Goal: Use online tool/utility: Utilize a website feature to perform a specific function

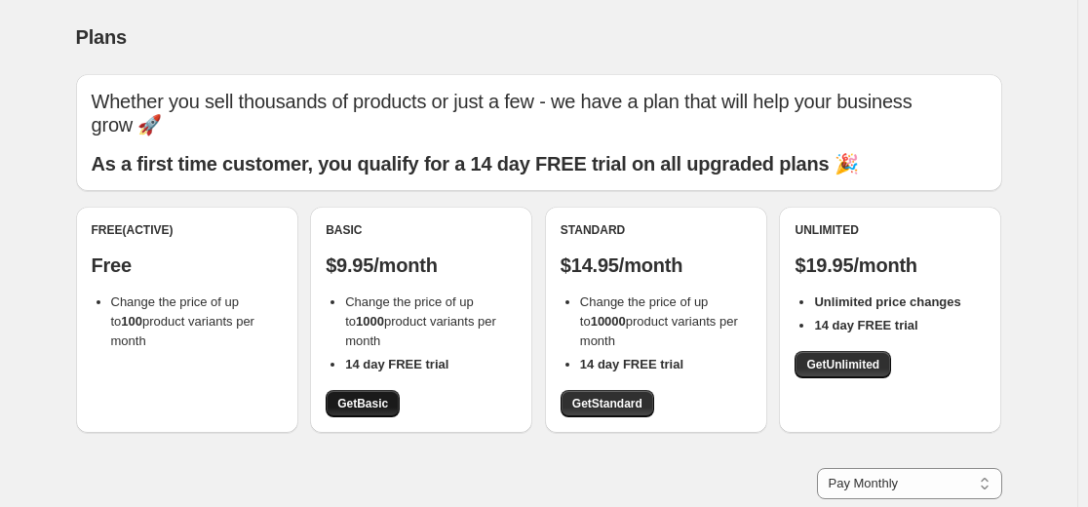
click at [381, 403] on span "Get Basic" at bounding box center [362, 404] width 51 height 16
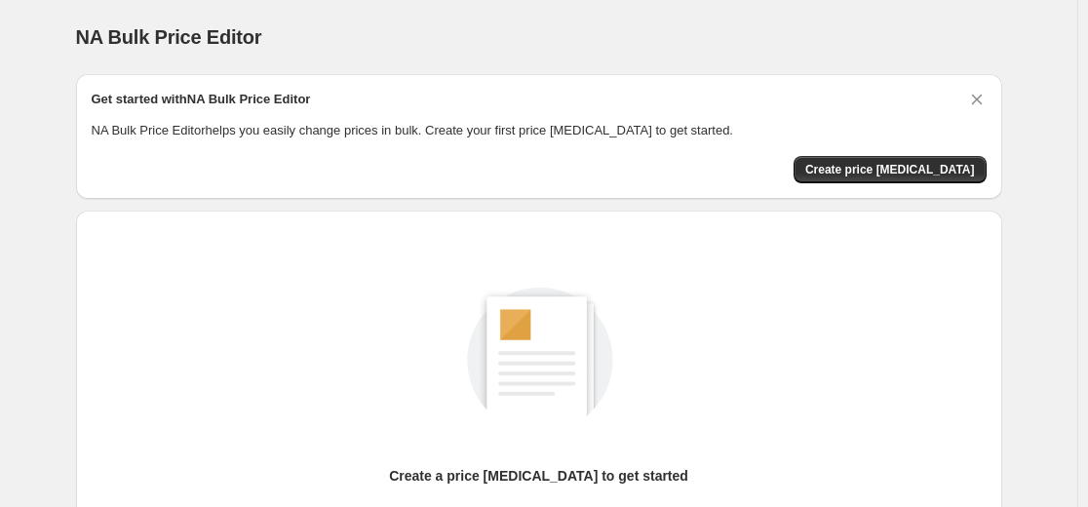
scroll to position [97, 0]
click at [867, 169] on span "Create price [MEDICAL_DATA]" at bounding box center [890, 170] width 170 height 16
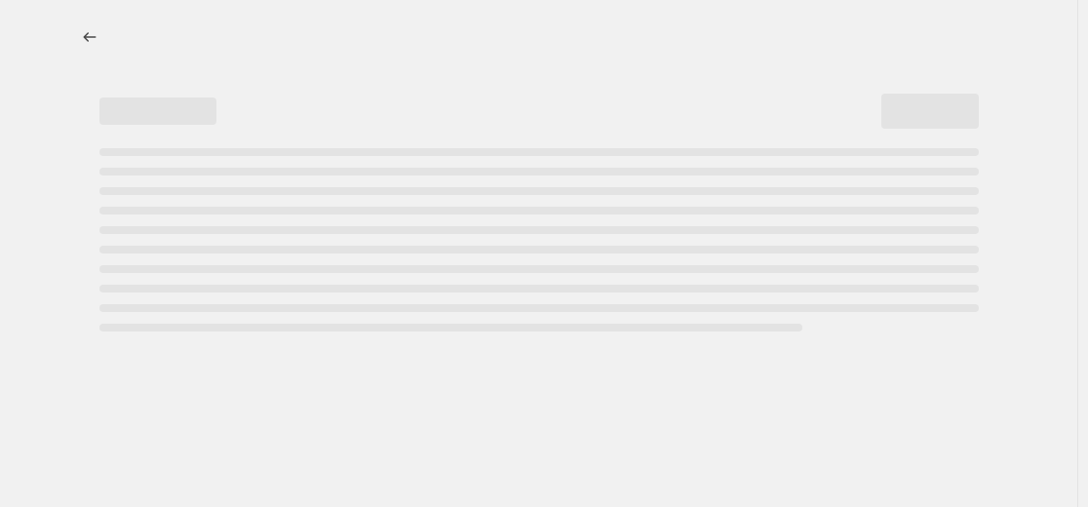
select select "percentage"
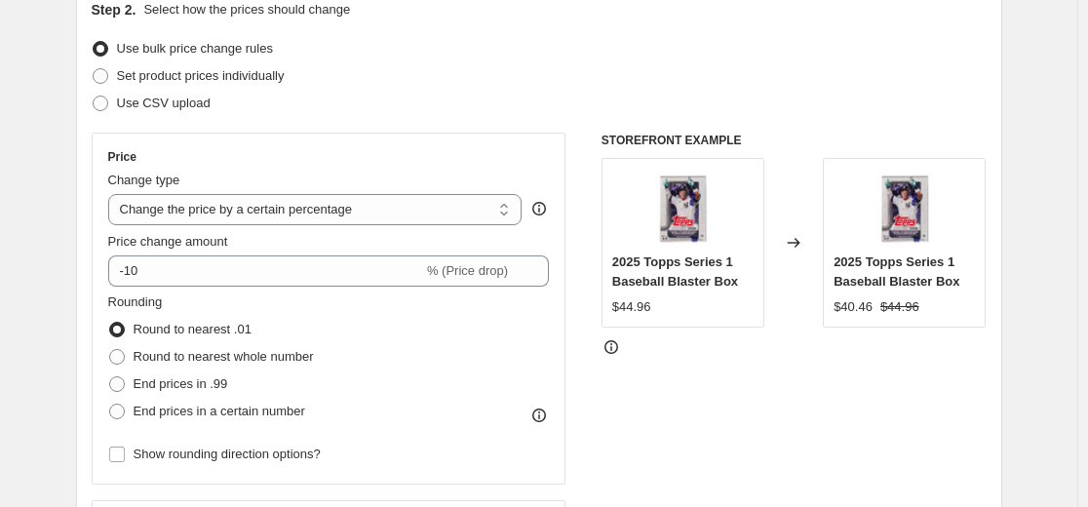
scroll to position [292, 0]
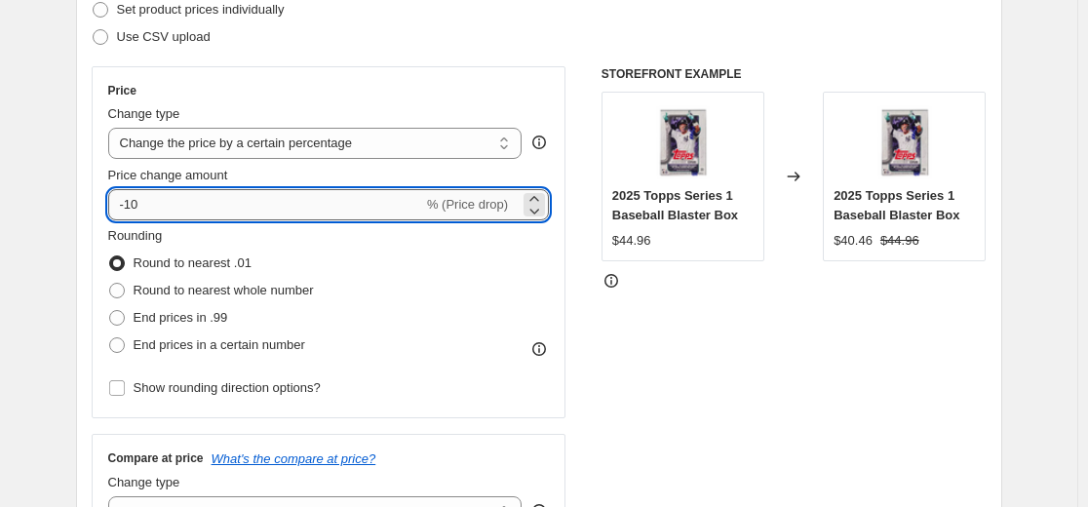
click at [264, 199] on input "-10" at bounding box center [265, 204] width 315 height 31
type input "-1"
type input "-30"
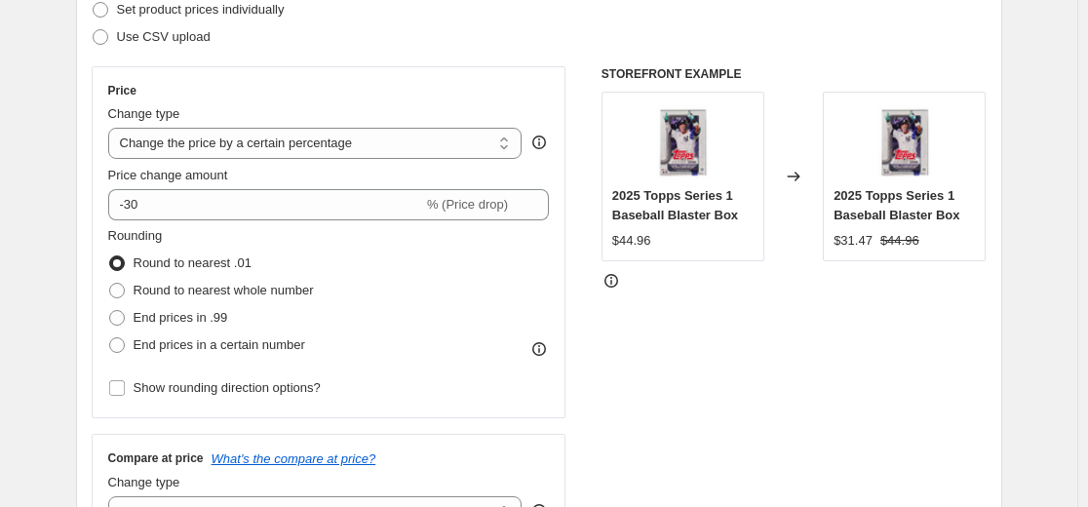
click at [676, 389] on div "STOREFRONT EXAMPLE 2025 Topps Series 1 Baseball Blaster Box $44.96 Changed to 2…" at bounding box center [793, 305] width 385 height 478
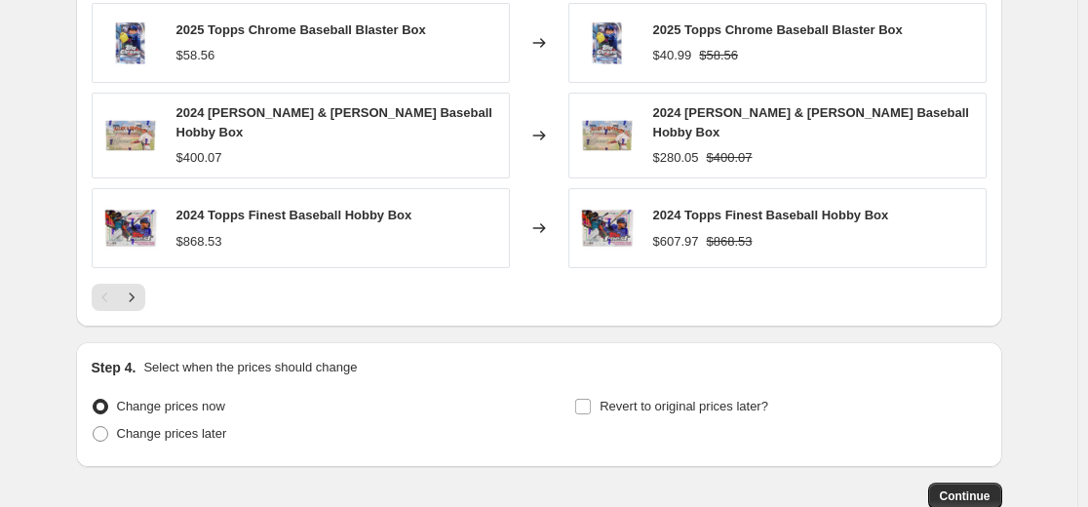
scroll to position [1443, 0]
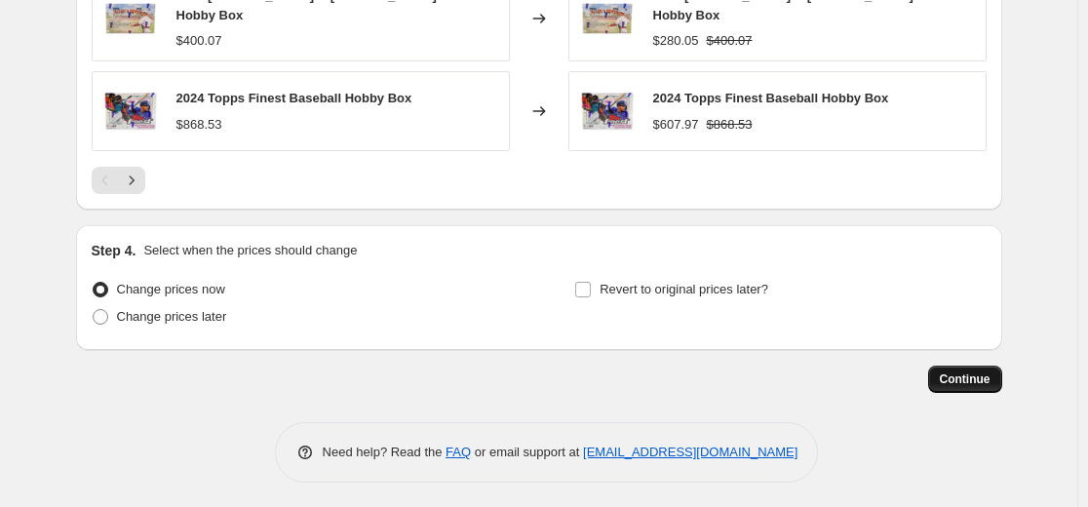
click at [990, 379] on span "Continue" at bounding box center [965, 379] width 51 height 16
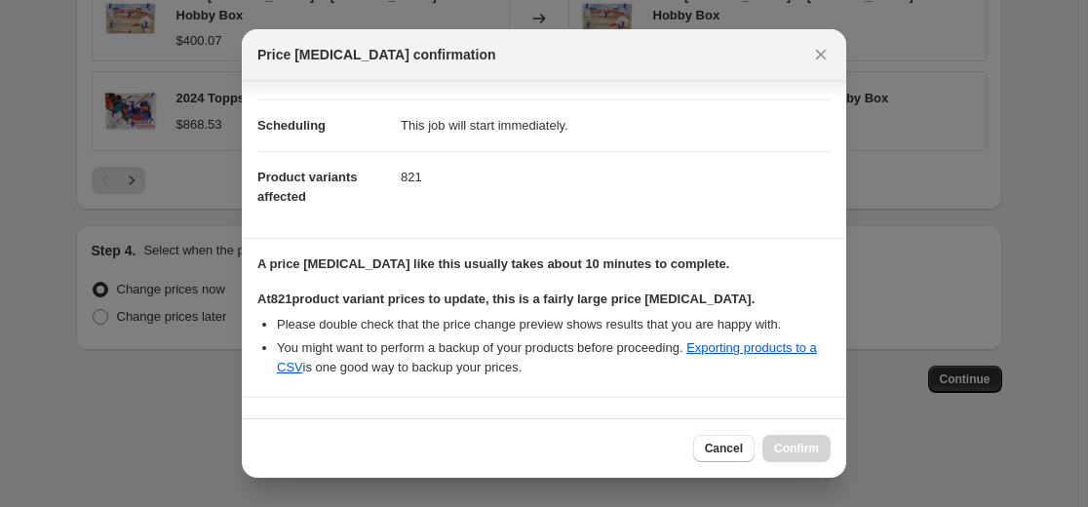
scroll to position [421, 0]
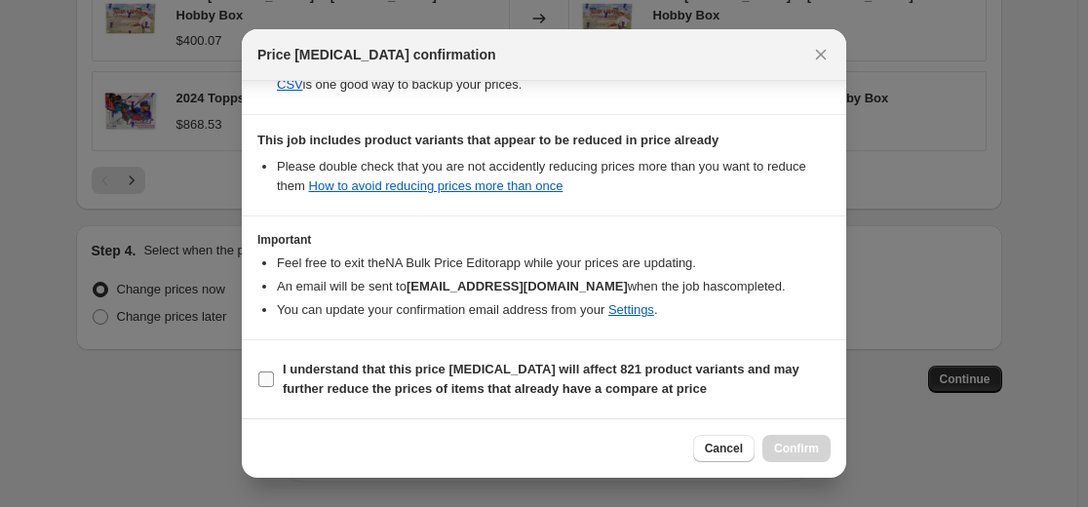
click at [493, 383] on b "I understand that this price change job will affect 821 product variants and ma…" at bounding box center [541, 379] width 517 height 34
click at [274, 383] on input "I understand that this price change job will affect 821 product variants and ma…" at bounding box center [266, 379] width 16 height 16
checkbox input "true"
click at [794, 450] on span "Confirm" at bounding box center [796, 449] width 45 height 16
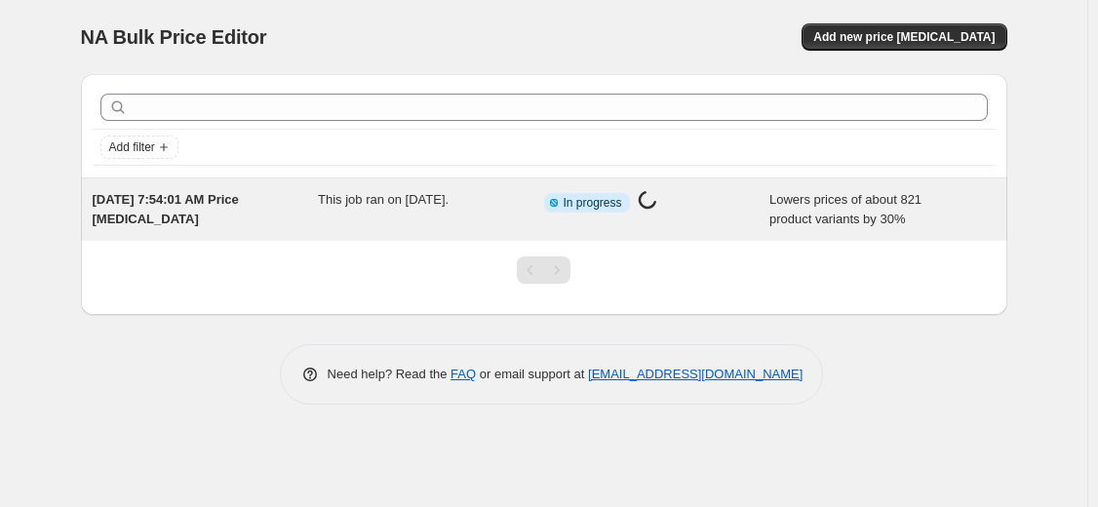
click at [523, 211] on div "This job ran on [DATE]." at bounding box center [431, 209] width 226 height 39
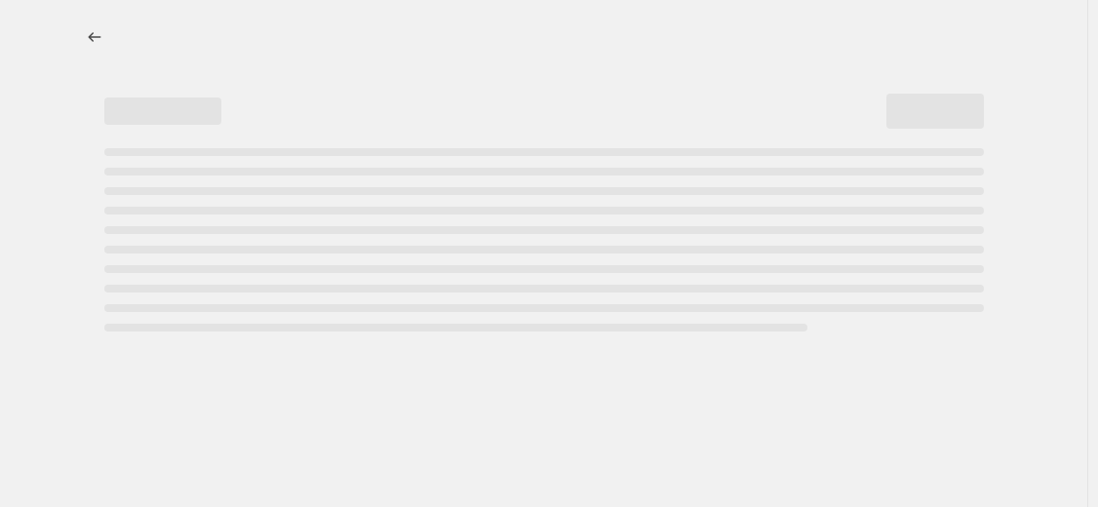
select select "percentage"
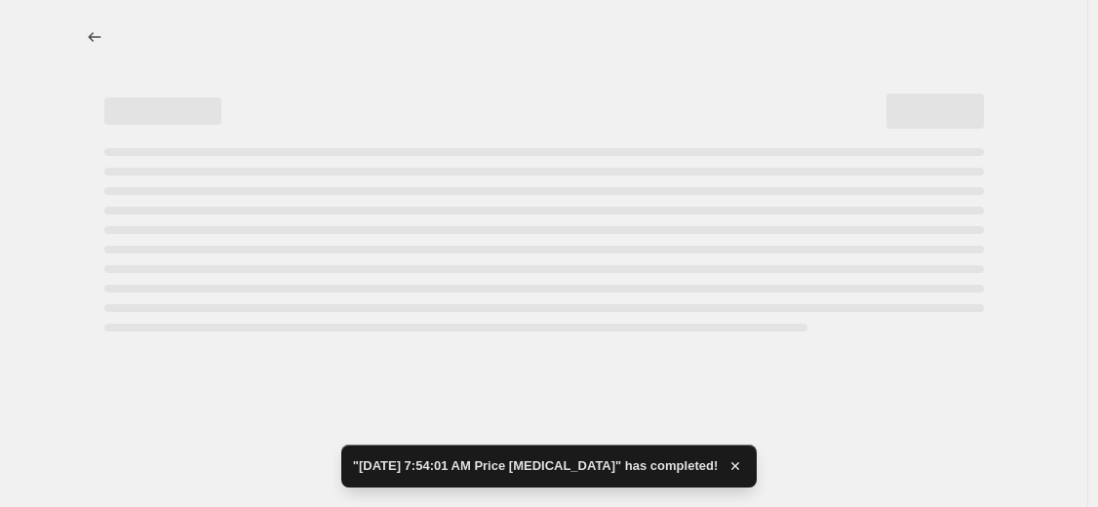
select select "percentage"
